Goal: Task Accomplishment & Management: Use online tool/utility

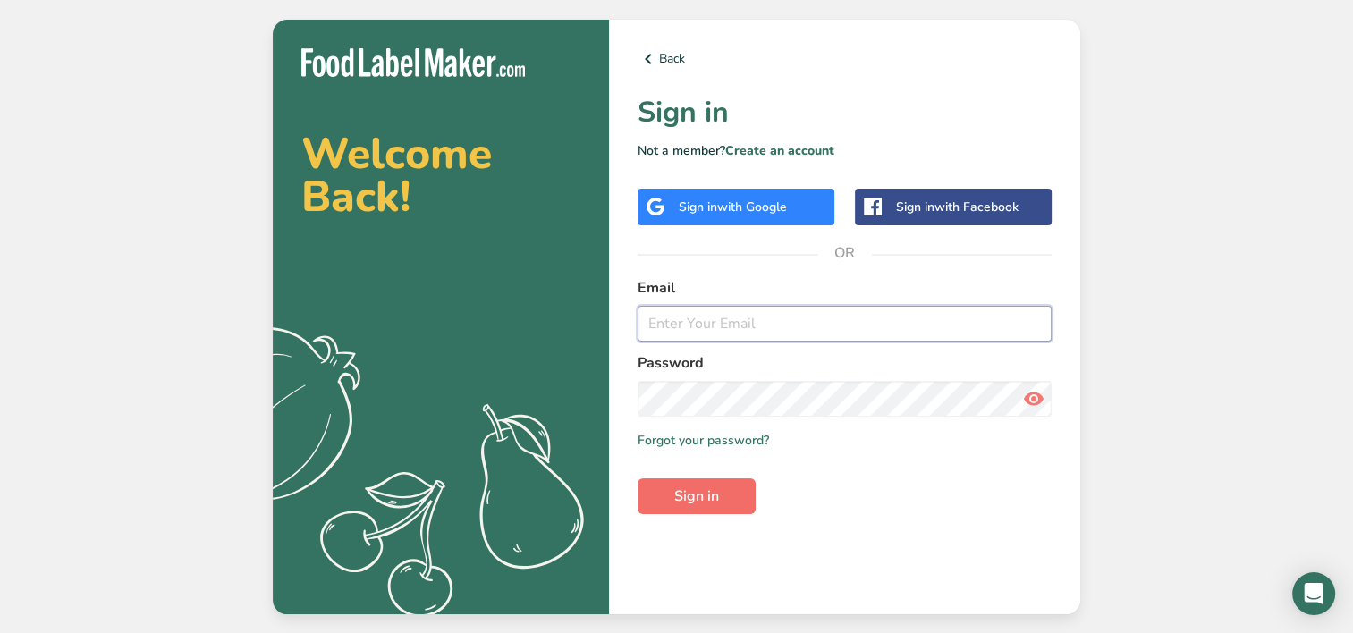
type input "[EMAIL_ADDRESS][DOMAIN_NAME]"
click at [682, 487] on span "Sign in" at bounding box center [696, 496] width 45 height 21
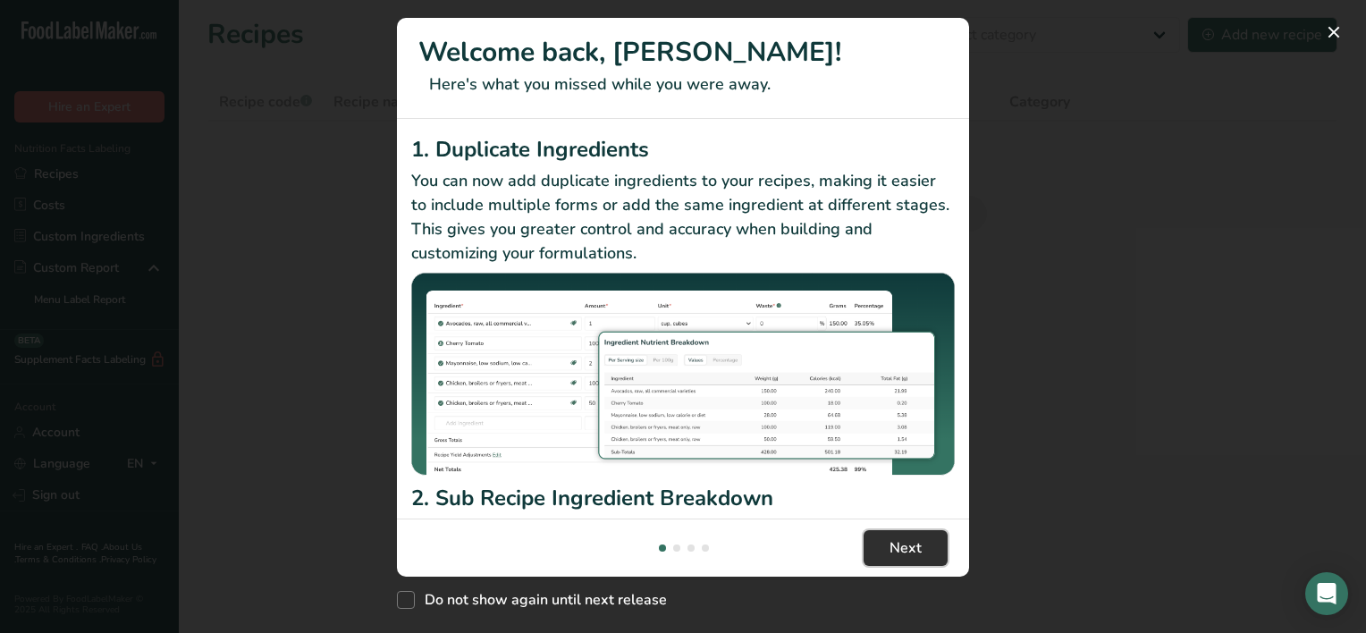
click at [906, 543] on span "Next" at bounding box center [906, 547] width 32 height 21
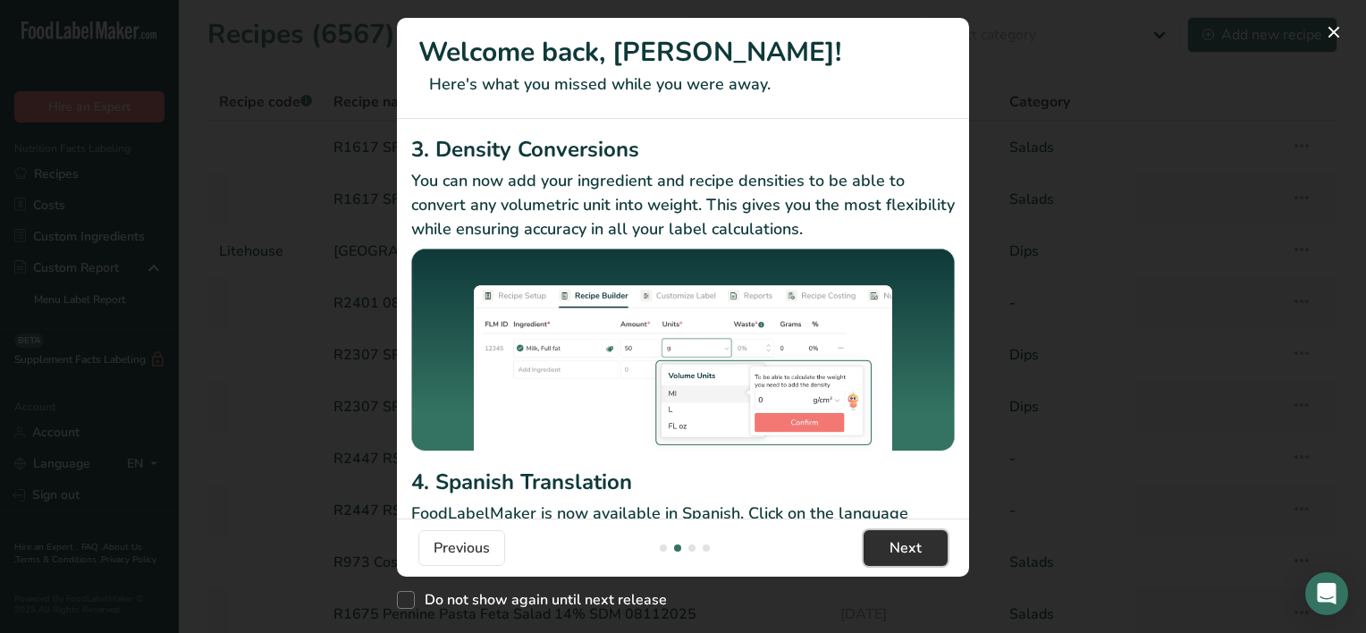
click at [888, 549] on button "Next" at bounding box center [906, 548] width 84 height 36
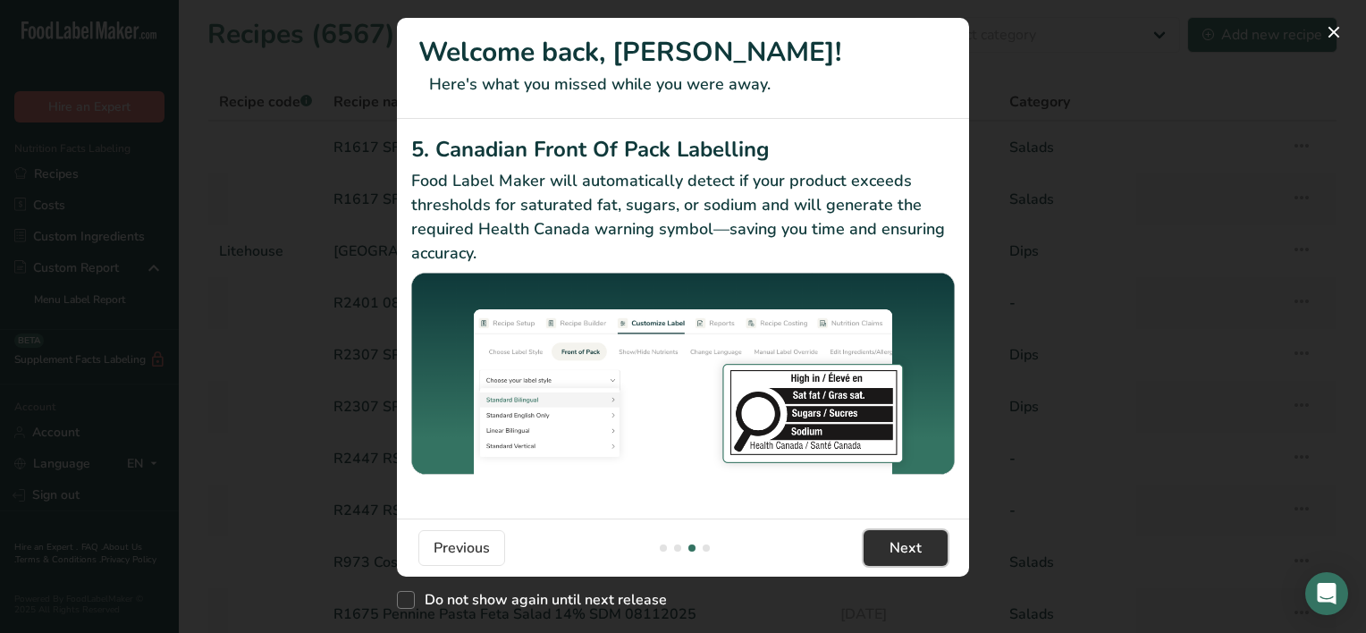
click at [888, 549] on button "Next" at bounding box center [906, 548] width 84 height 36
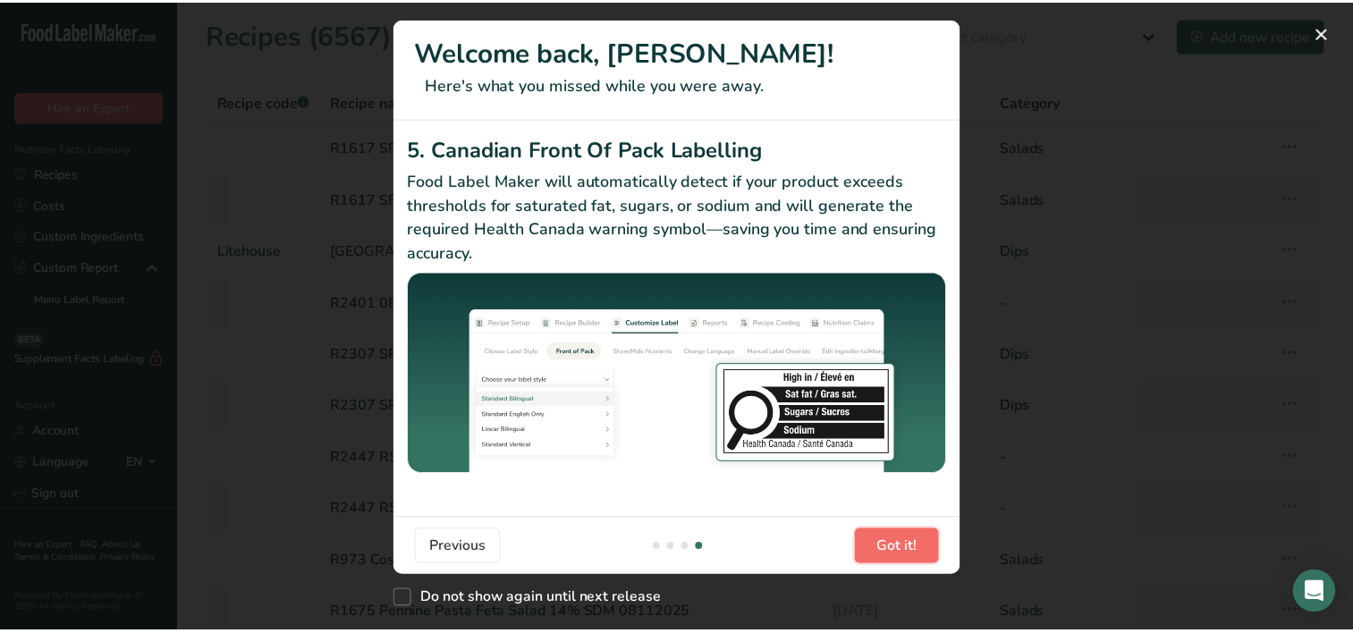
scroll to position [0, 1717]
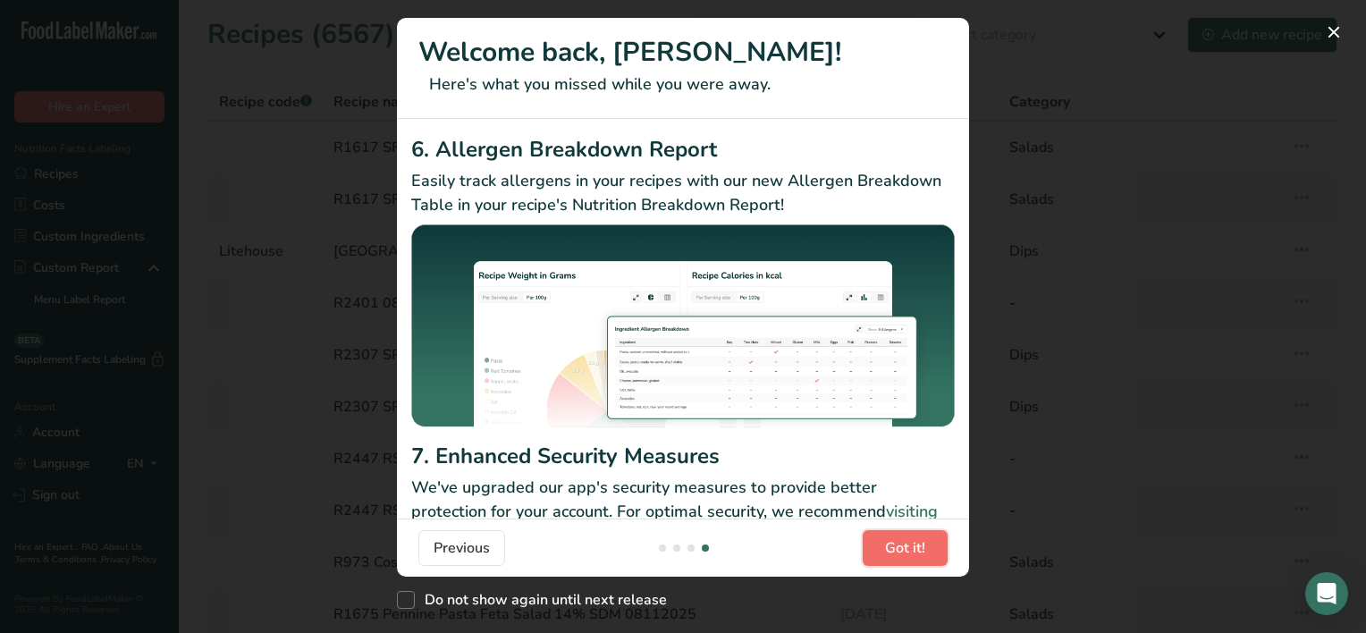
click at [888, 549] on span "Got it!" at bounding box center [905, 547] width 40 height 21
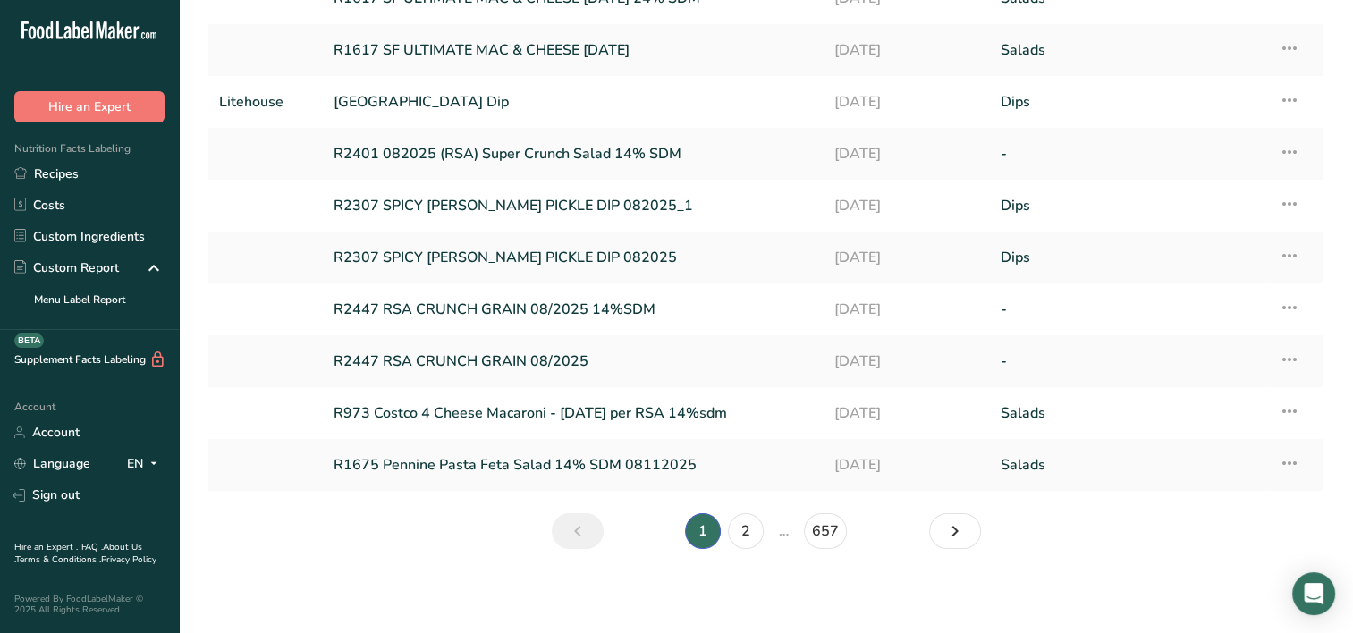
scroll to position [150, 0]
click at [962, 534] on icon "Next page" at bounding box center [954, 530] width 21 height 32
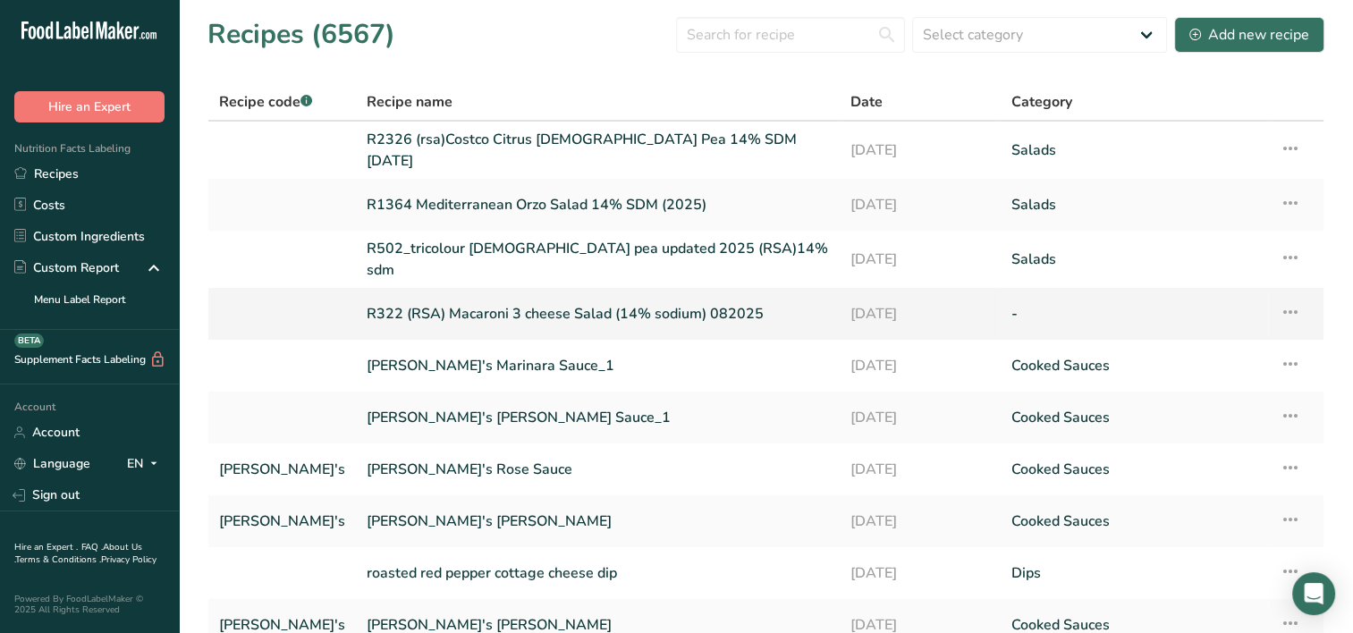
click at [483, 298] on link "R322 (RSA) Macaroni 3 cheese Salad (14% sodium) 082025" at bounding box center [598, 314] width 462 height 38
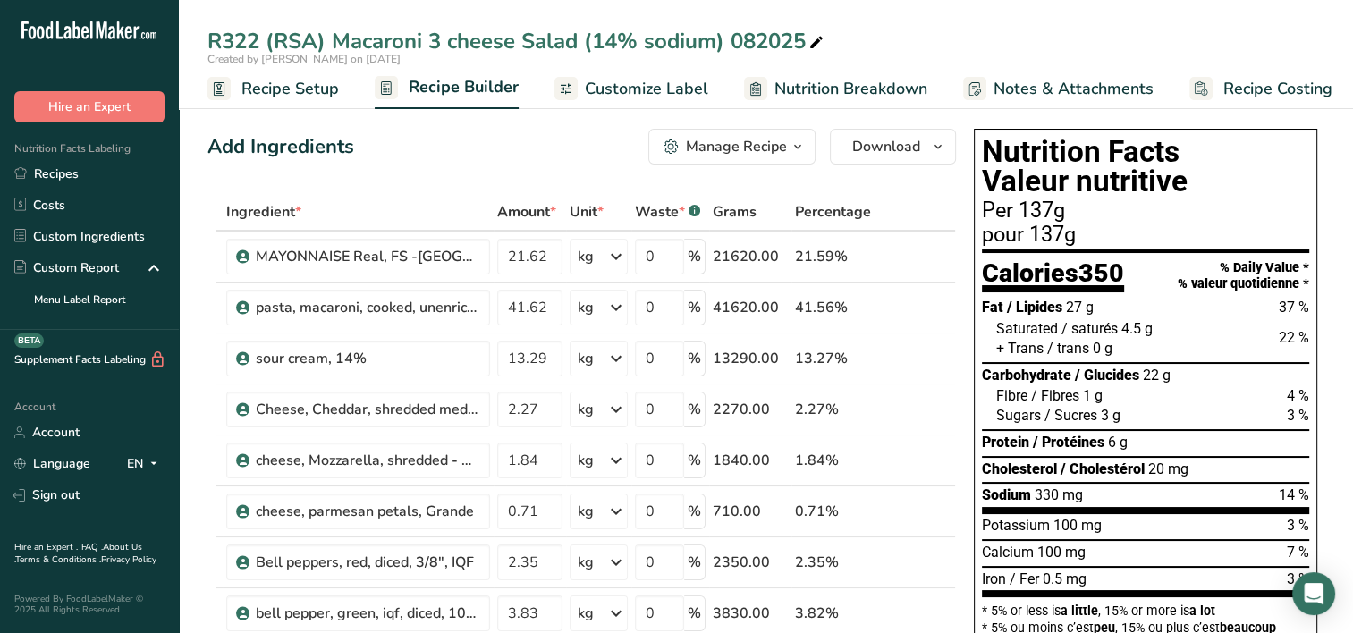
click at [990, 20] on div "R322 (RSA) Macaroni 3 cheese Salad (14% sodium) 082025 Created by [PERSON_NAME]…" at bounding box center [766, 54] width 1174 height 109
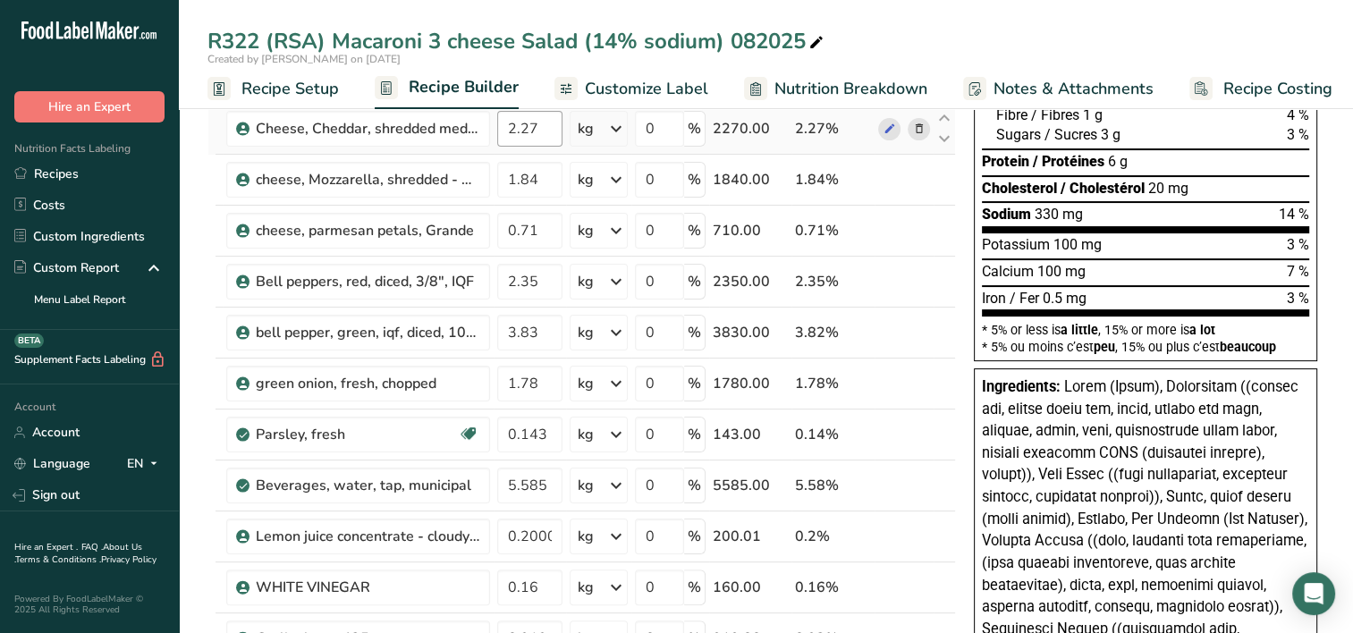
scroll to position [358, 0]
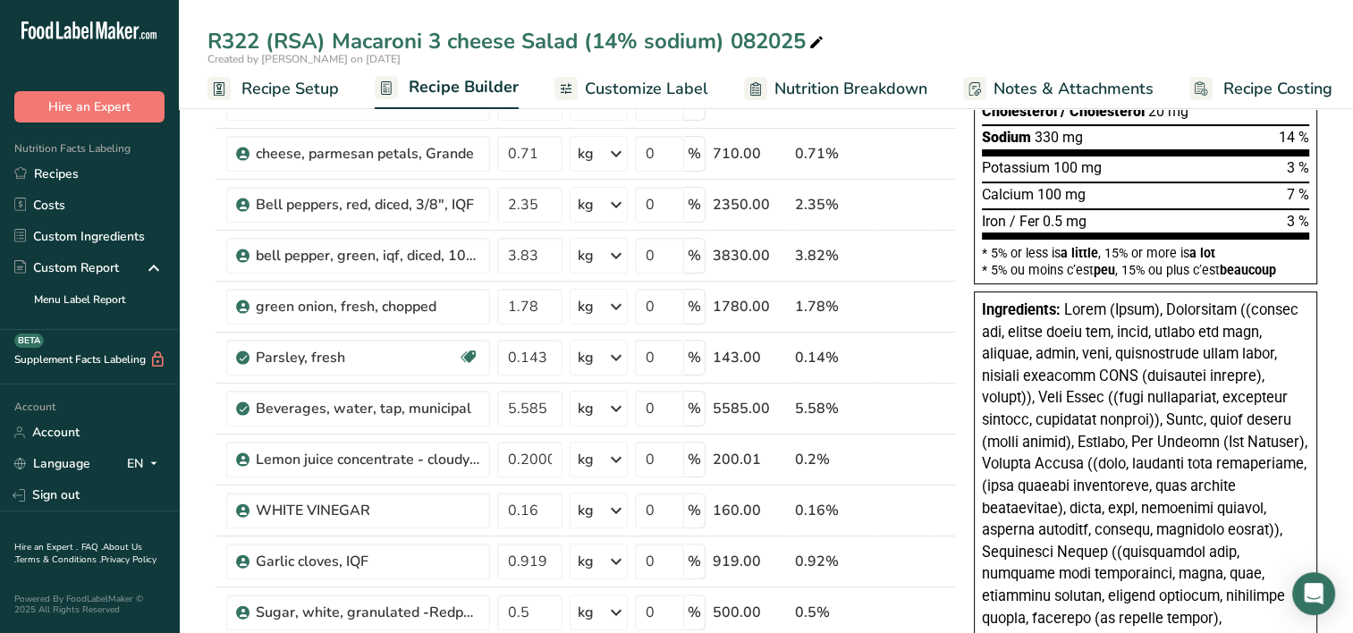
drag, startPoint x: 1334, startPoint y: 372, endPoint x: 1314, endPoint y: 360, distance: 22.8
